Goal: Information Seeking & Learning: Learn about a topic

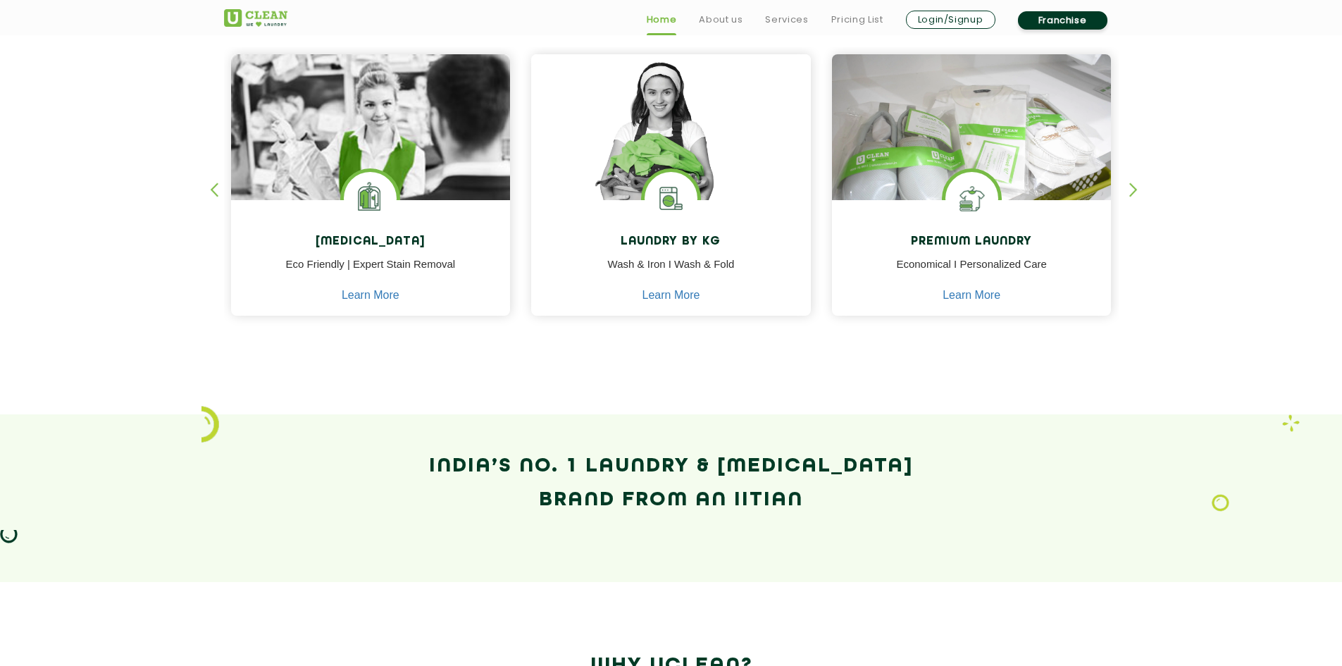
scroll to position [634, 0]
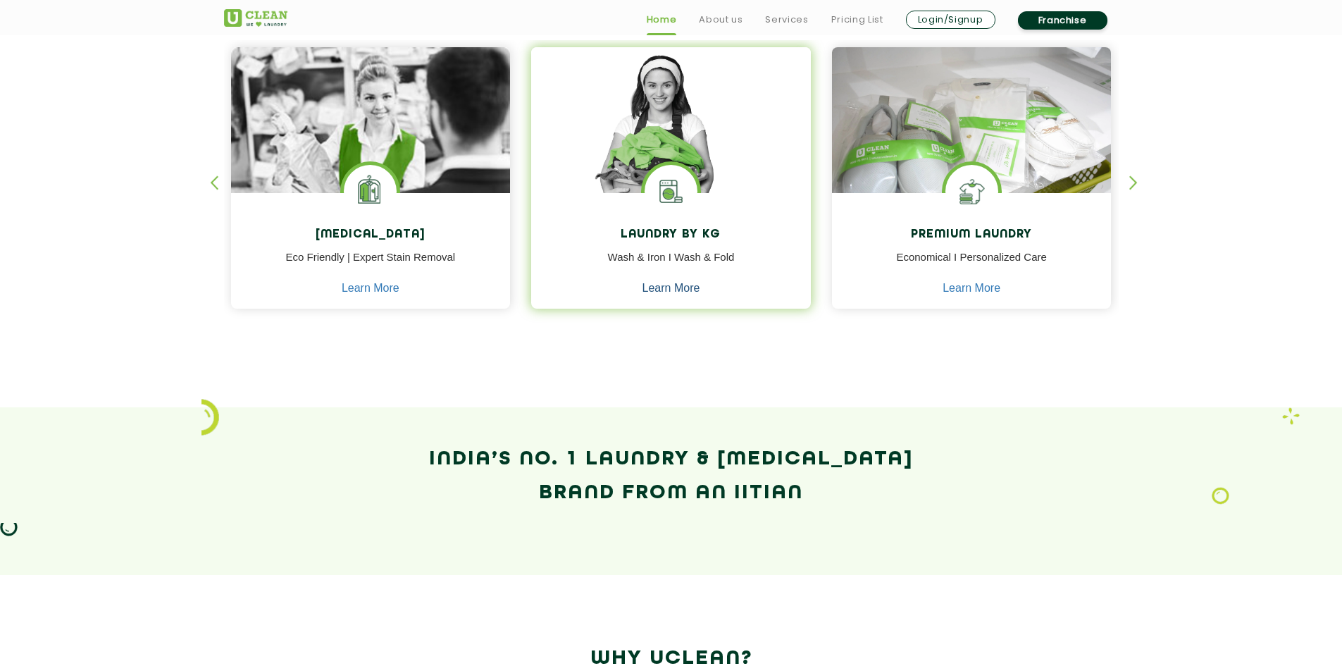
click at [666, 287] on link "Learn More" at bounding box center [671, 288] width 58 height 13
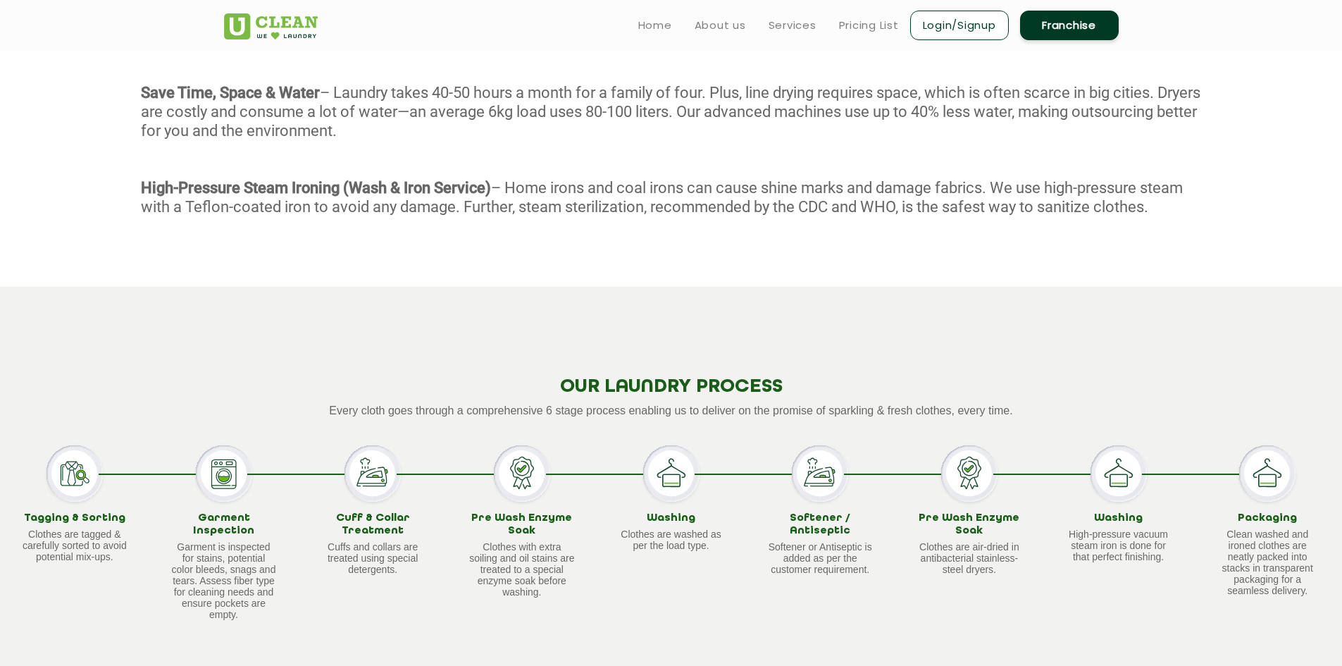
scroll to position [704, 0]
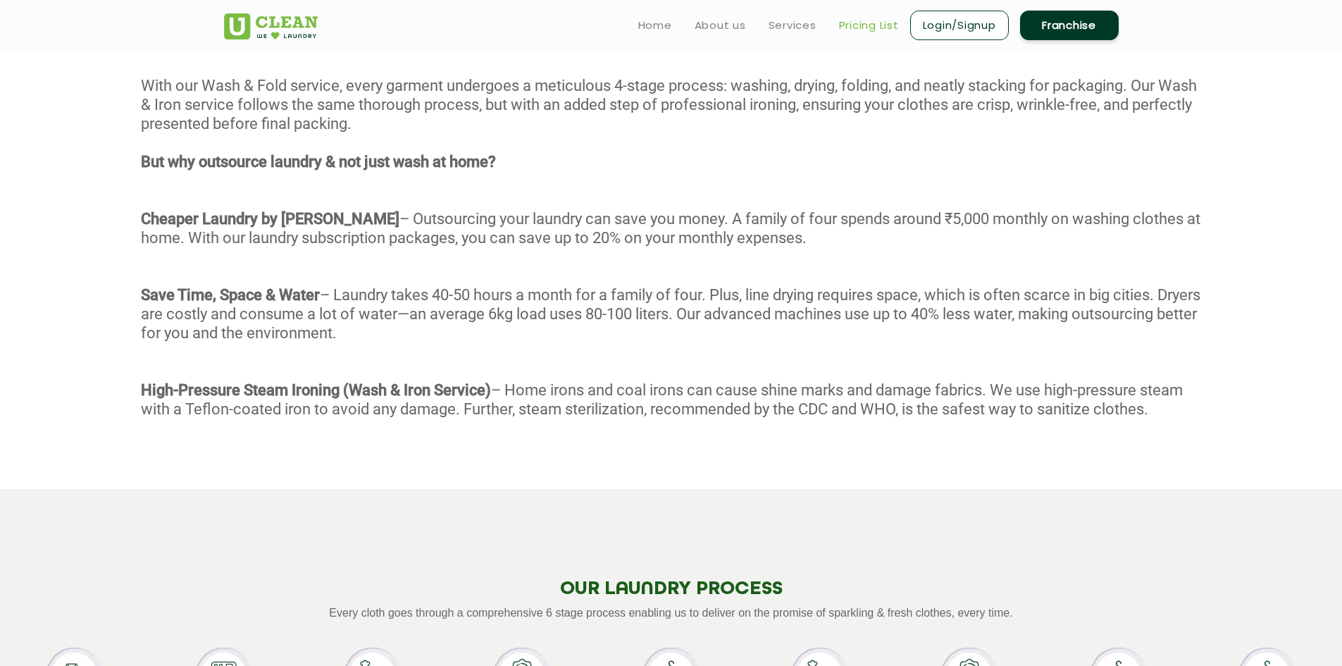
click at [858, 26] on link "Pricing List" at bounding box center [869, 25] width 60 height 17
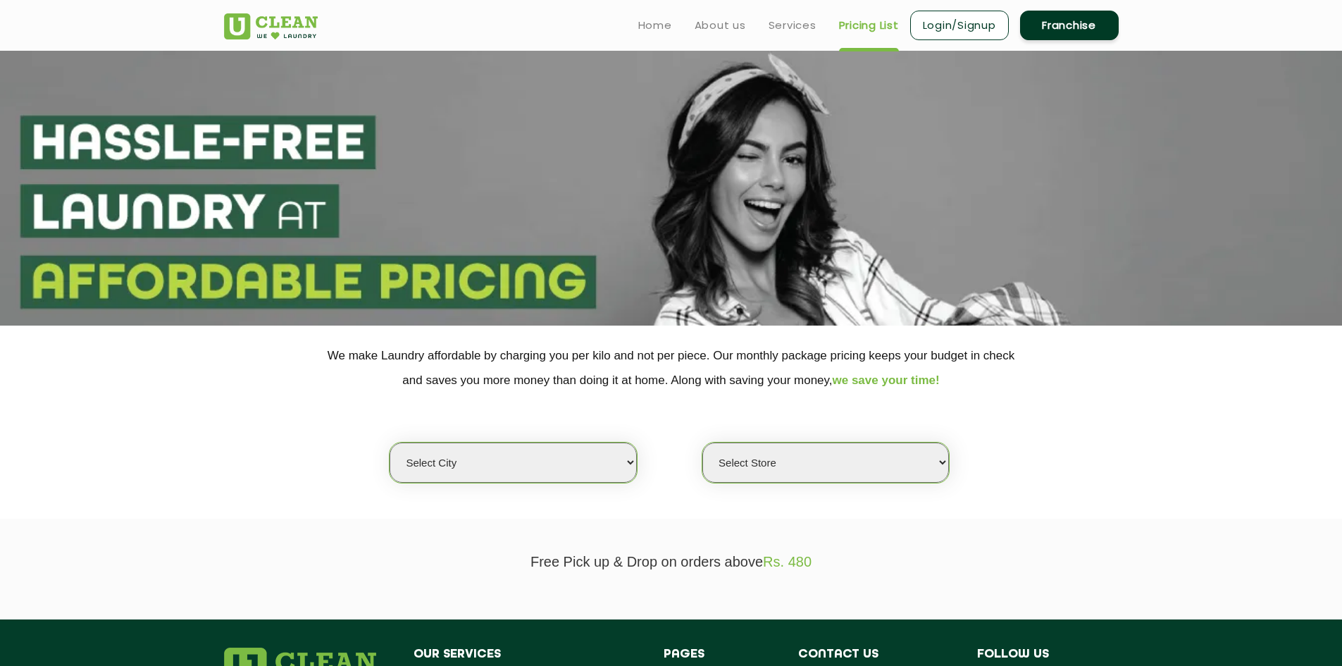
click at [602, 465] on select "Select city [GEOGRAPHIC_DATA] [GEOGRAPHIC_DATA] [GEOGRAPHIC_DATA] [GEOGRAPHIC_D…" at bounding box center [512, 462] width 247 height 40
select select "6"
click at [389, 442] on select "Select city [GEOGRAPHIC_DATA] [GEOGRAPHIC_DATA] [GEOGRAPHIC_DATA] [GEOGRAPHIC_D…" at bounding box center [512, 462] width 247 height 40
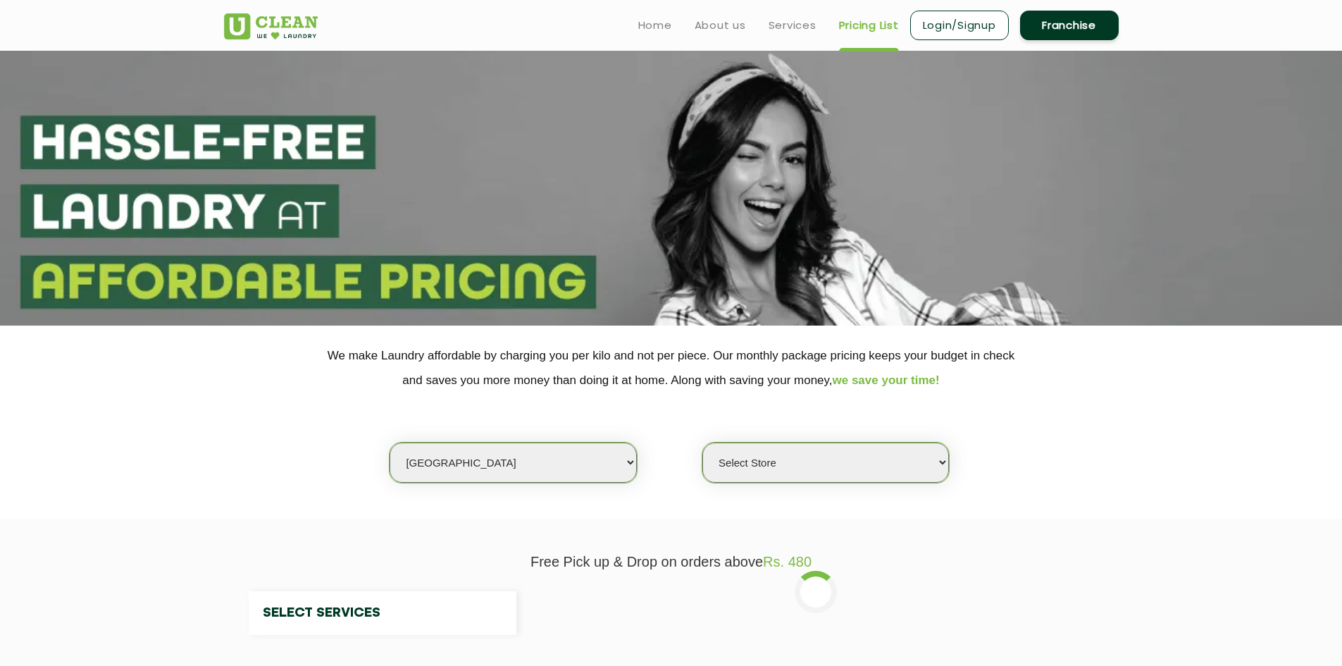
select select "0"
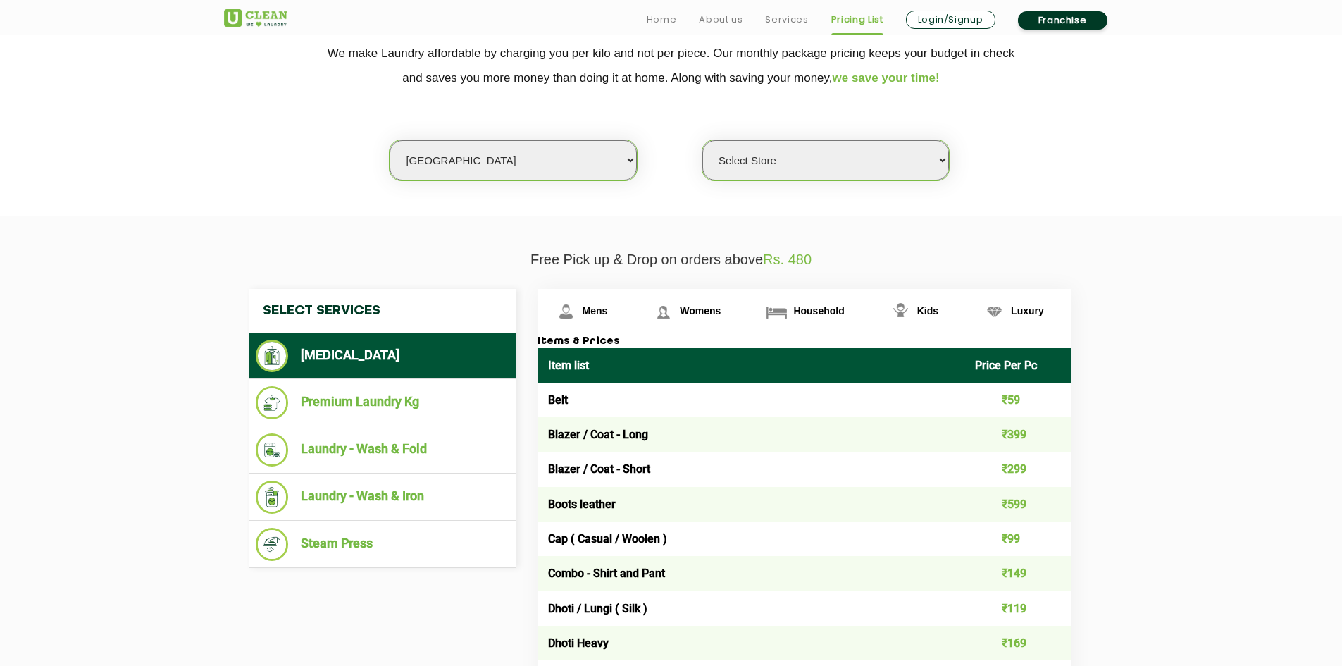
scroll to position [423, 0]
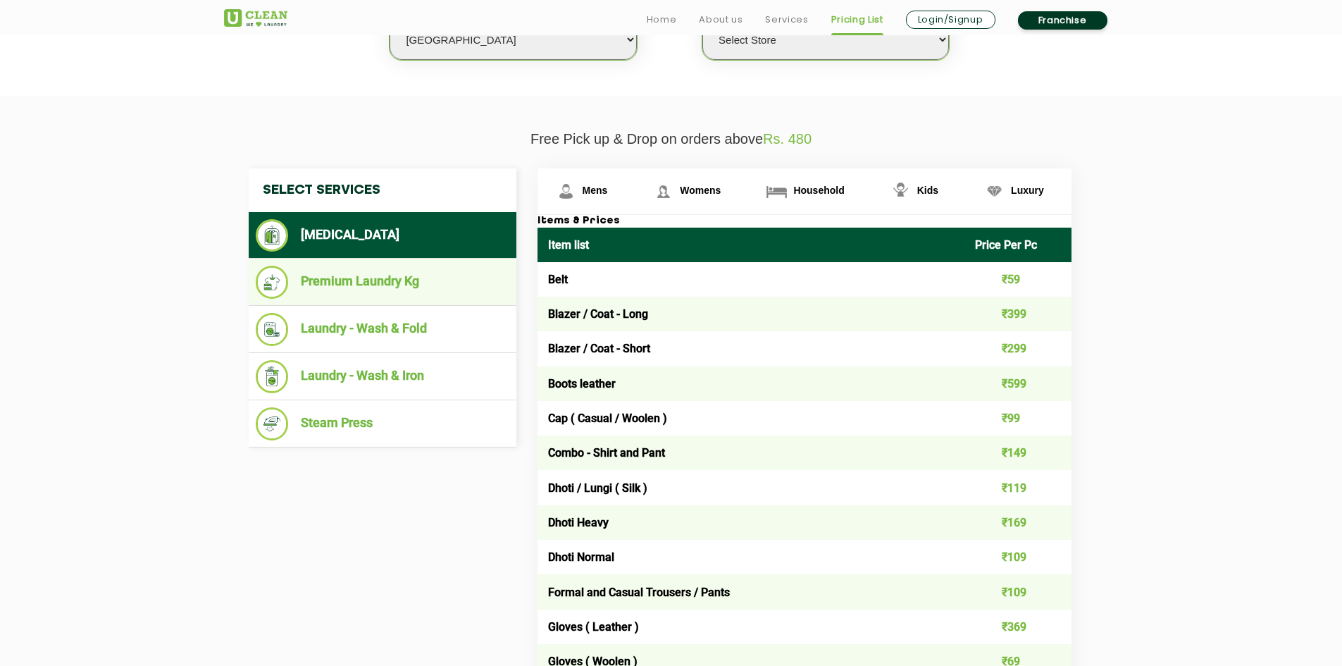
click at [378, 289] on li "Premium Laundry Kg" at bounding box center [383, 282] width 254 height 33
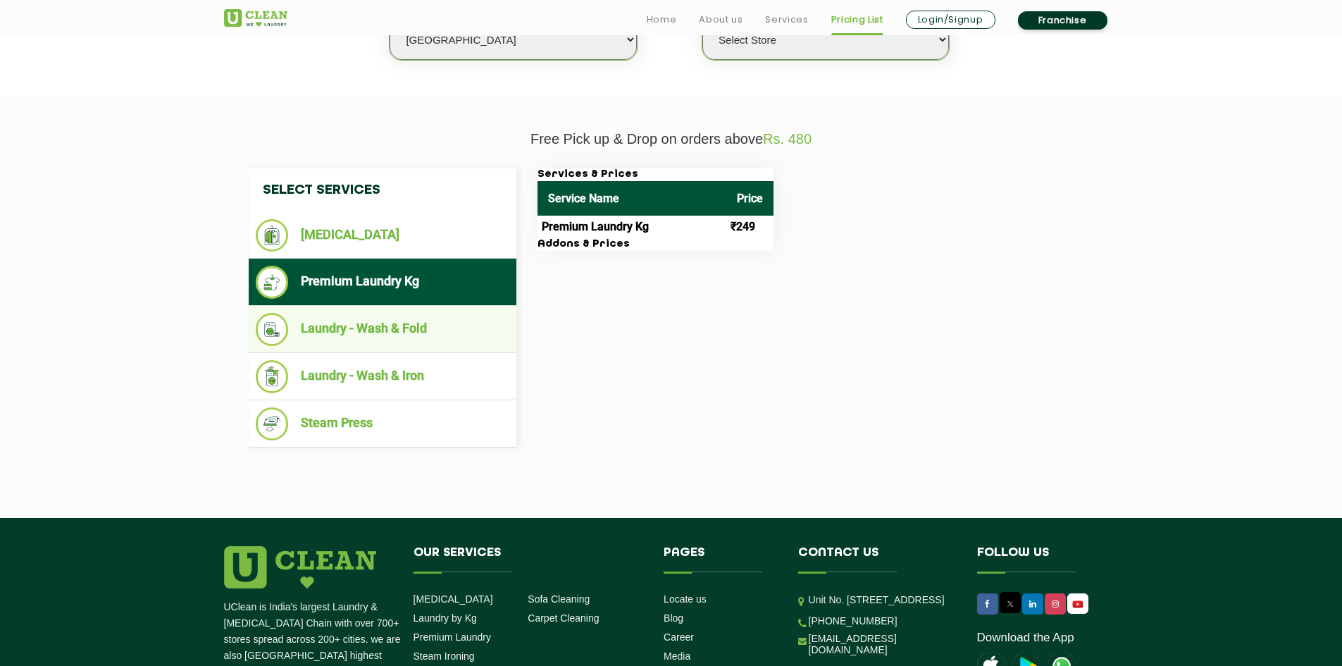
click at [372, 336] on li "Laundry - Wash & Fold" at bounding box center [383, 329] width 254 height 33
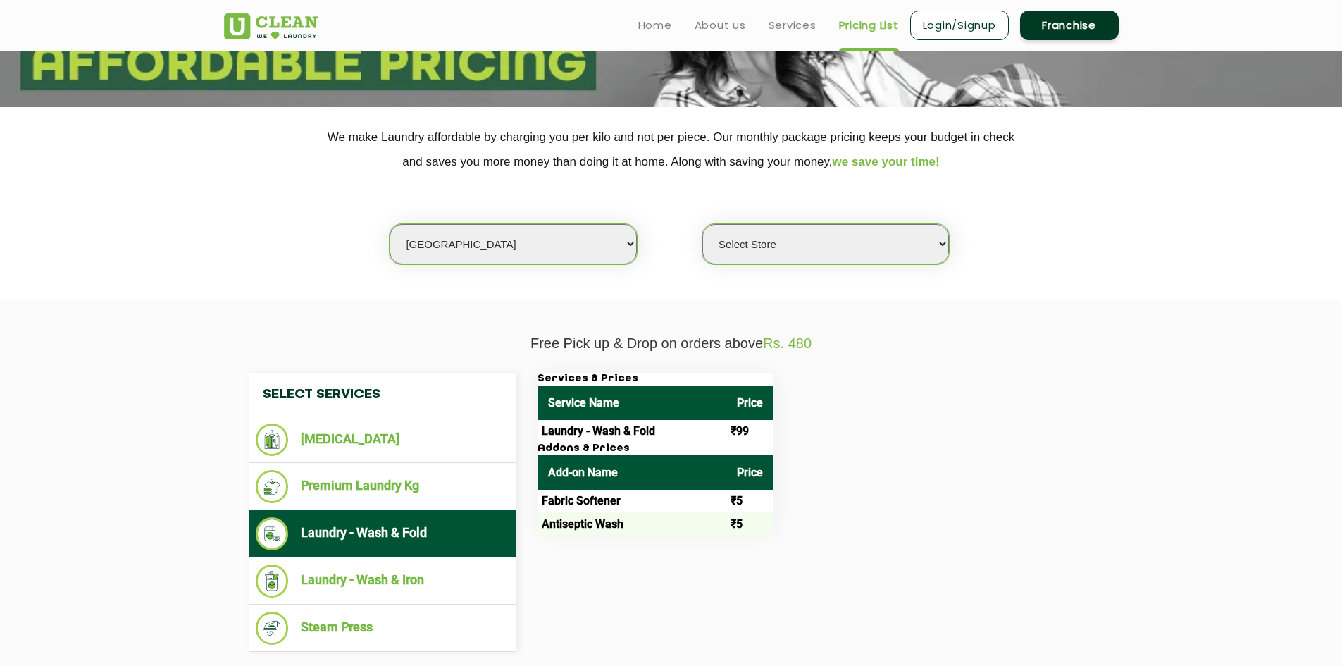
scroll to position [211, 0]
